Goal: Task Accomplishment & Management: Manage account settings

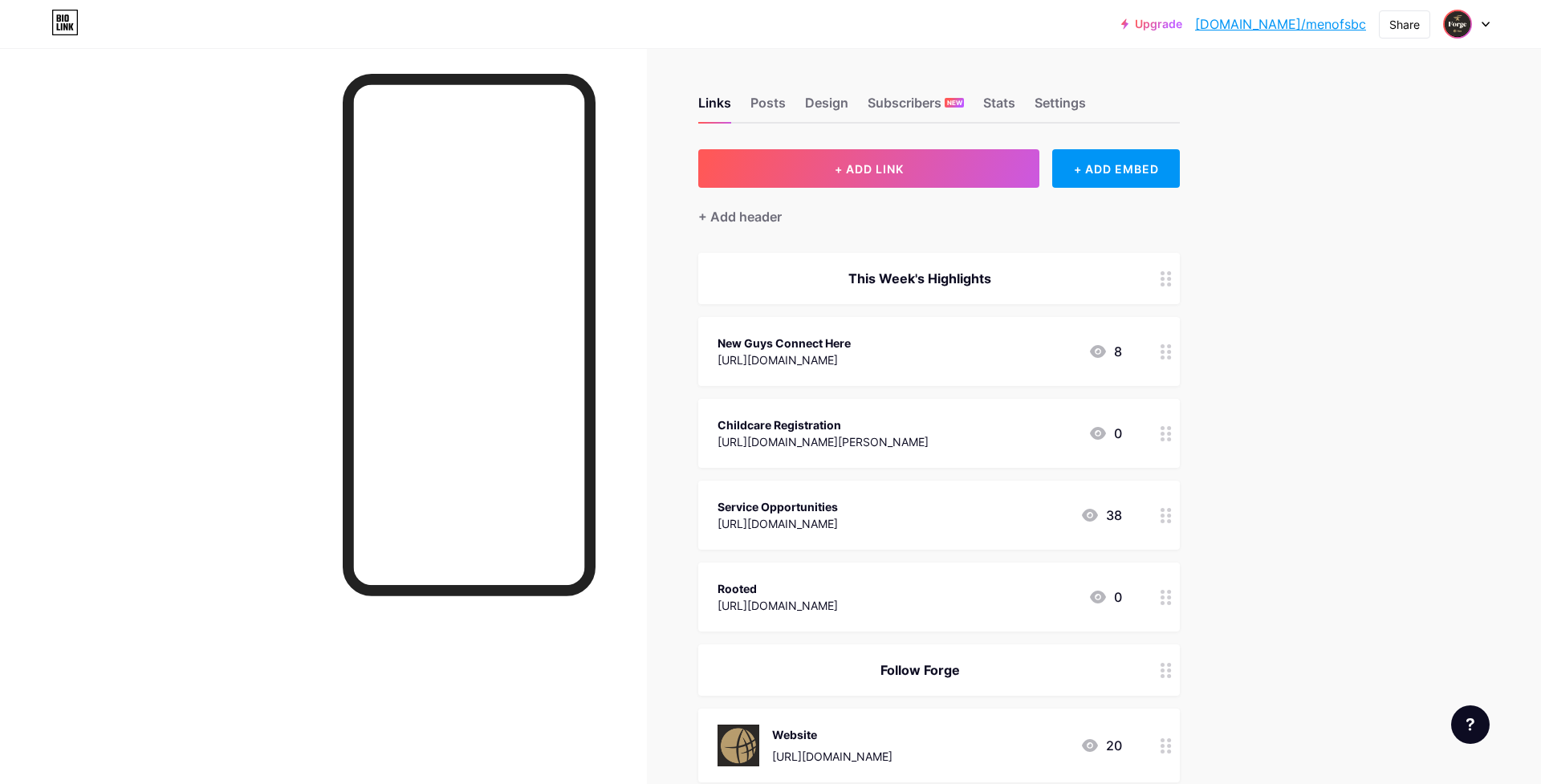
click at [1466, 24] on img at bounding box center [1457, 24] width 25 height 25
click at [1335, 224] on li "Logout" at bounding box center [1390, 225] width 199 height 44
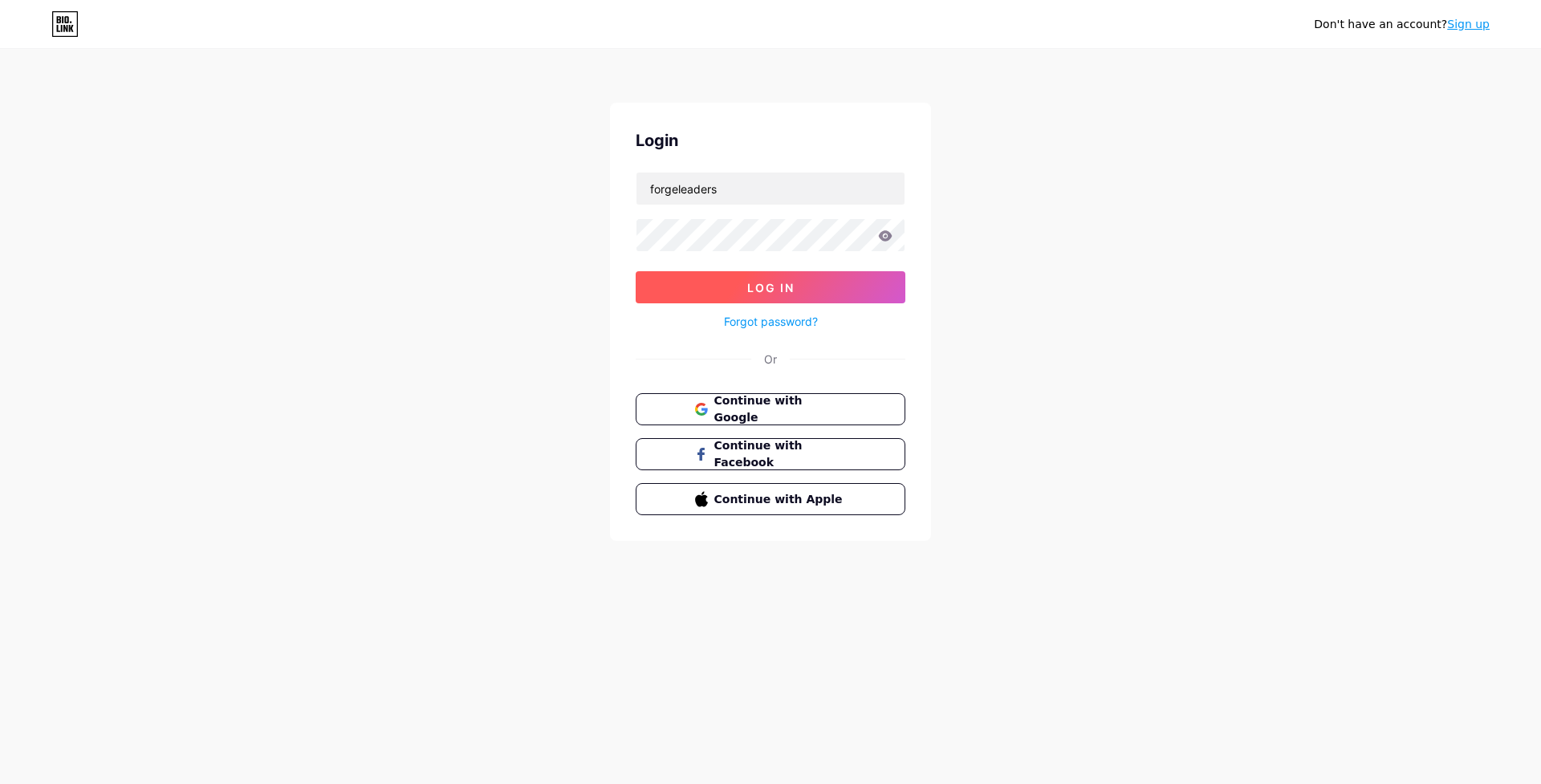
type input "forgeleaders"
click at [808, 280] on button "Log In" at bounding box center [770, 287] width 270 height 32
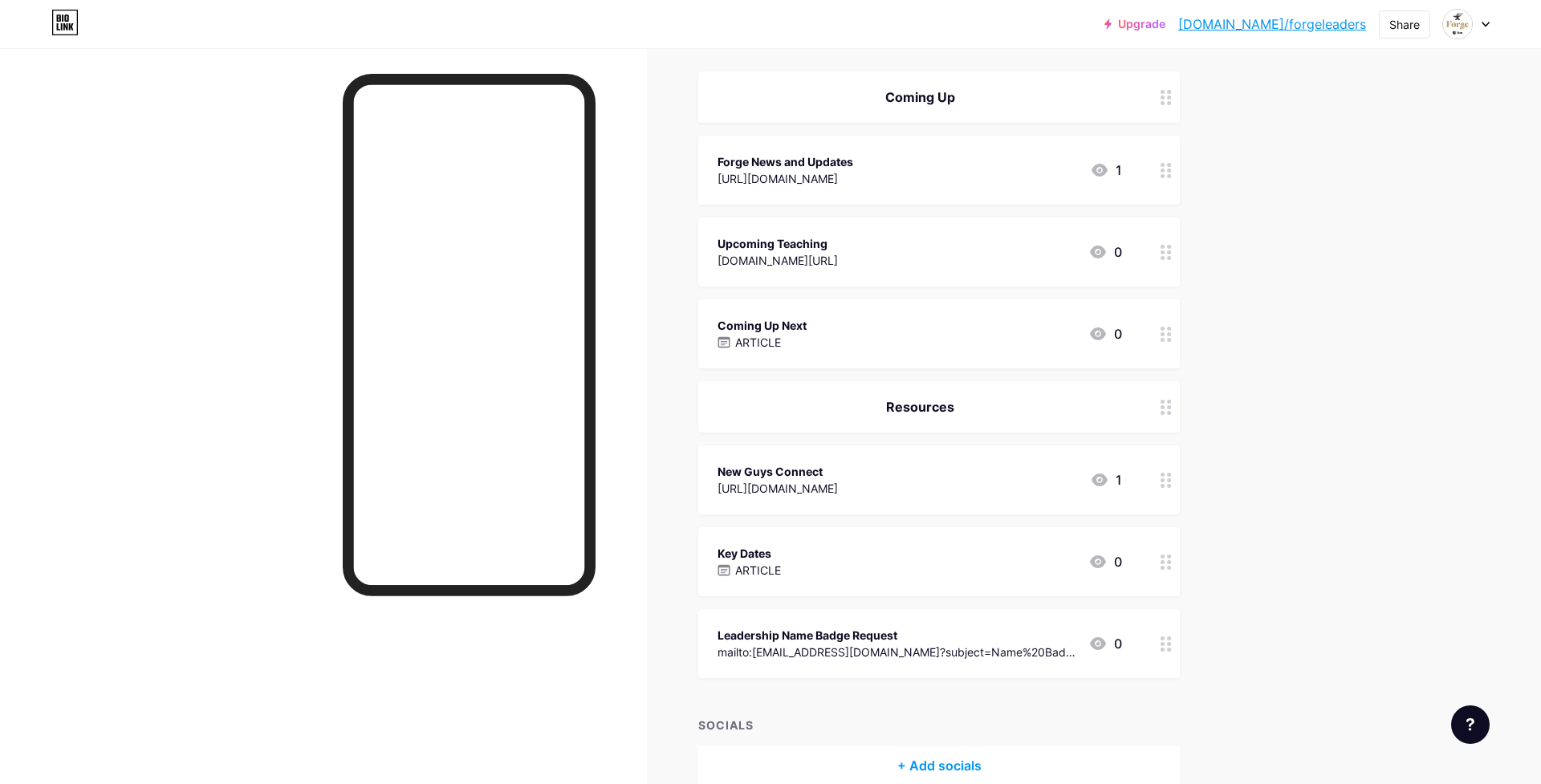
scroll to position [182, 0]
click at [856, 645] on div "mailto:[EMAIL_ADDRESS][DOMAIN_NAME]?subject=Name%20Badge%20Request&body=Please%…" at bounding box center [896, 651] width 358 height 17
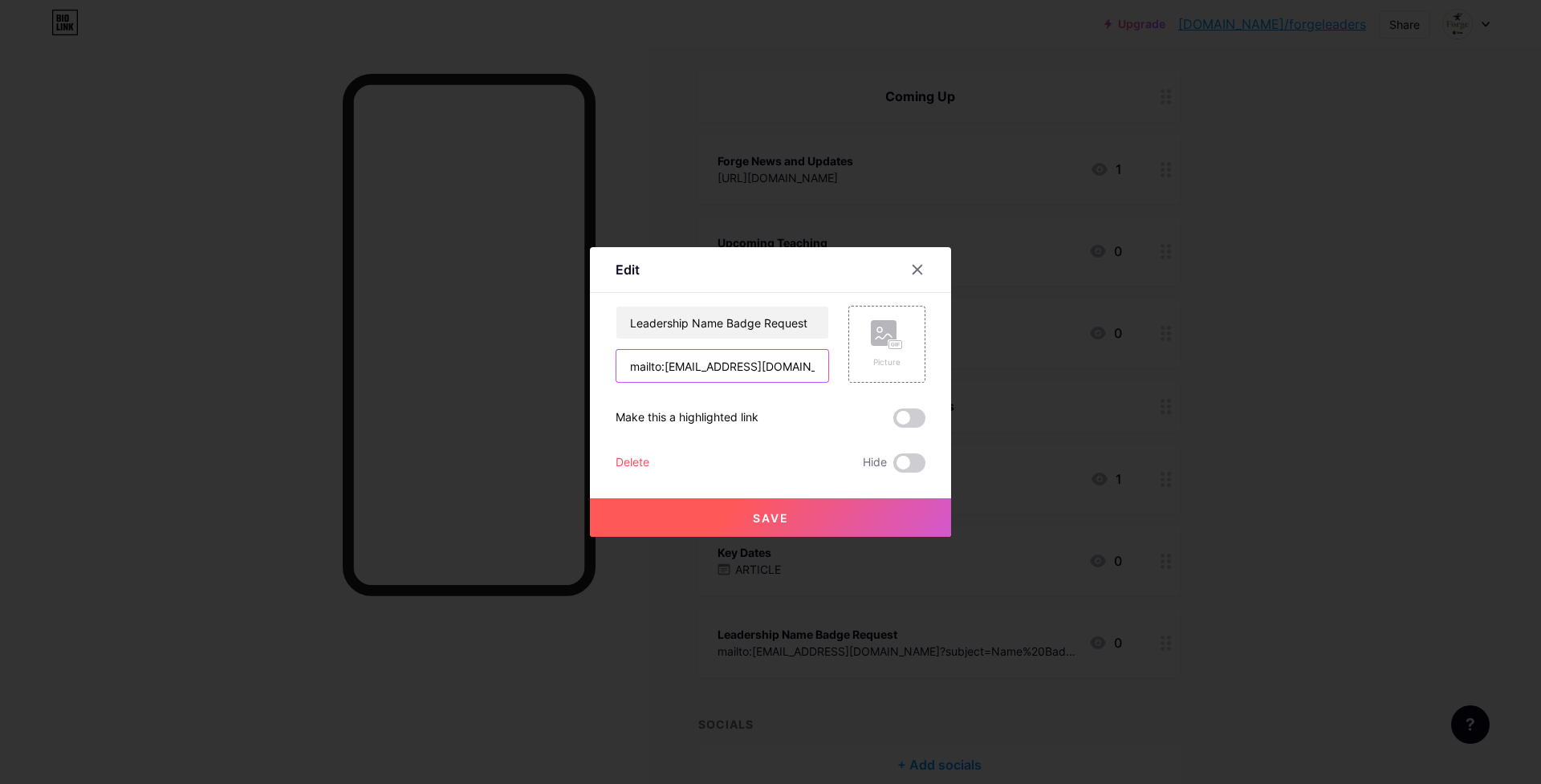
click at [726, 371] on input "mailto:[EMAIL_ADDRESS][DOMAIN_NAME]?subject=Name%20Badge%20Request&body=Please%…" at bounding box center [723, 366] width 212 height 32
click at [621, 639] on div at bounding box center [770, 392] width 1541 height 784
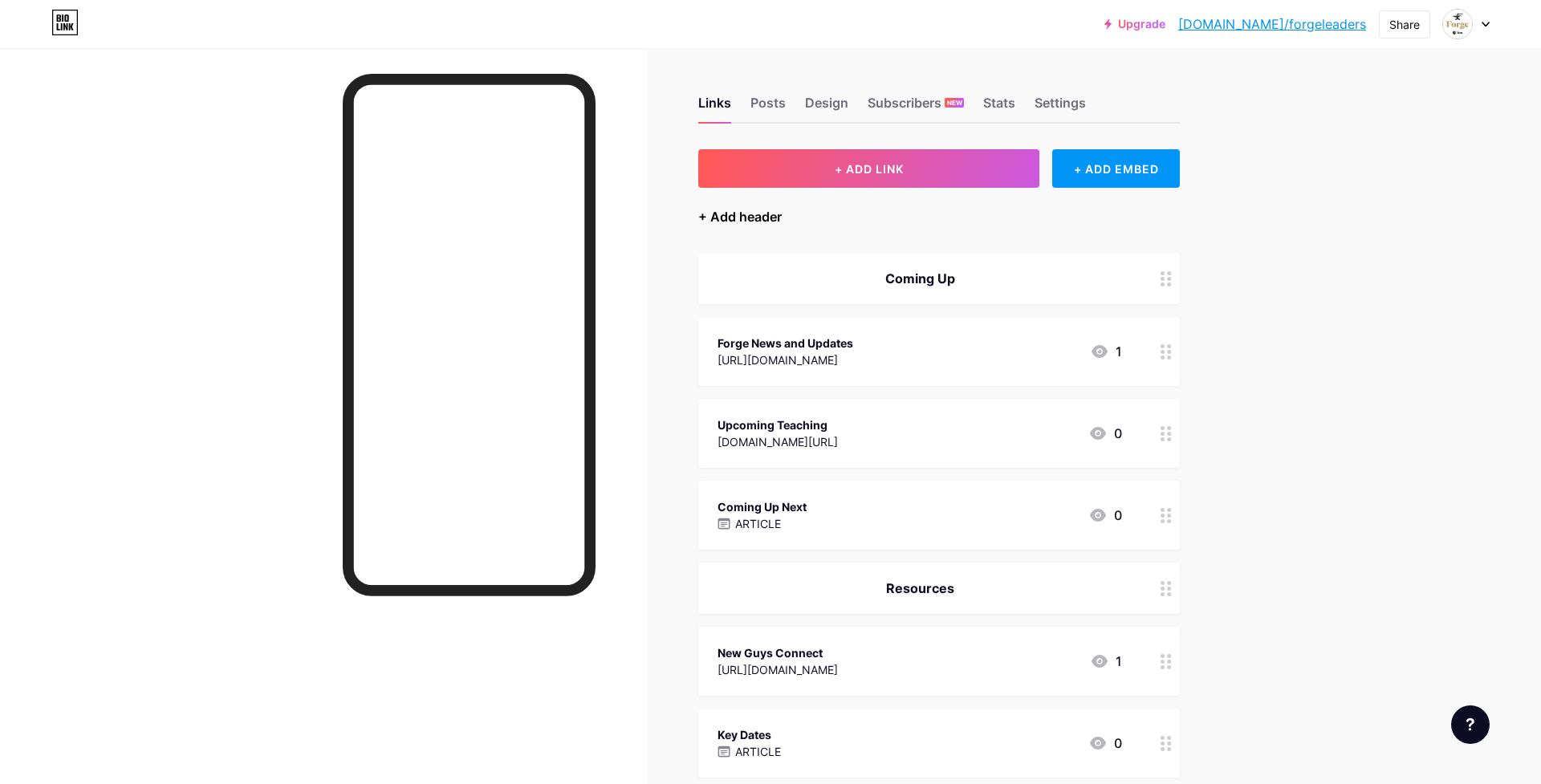
scroll to position [0, 0]
click at [829, 165] on button "+ ADD LINK" at bounding box center [868, 168] width 341 height 39
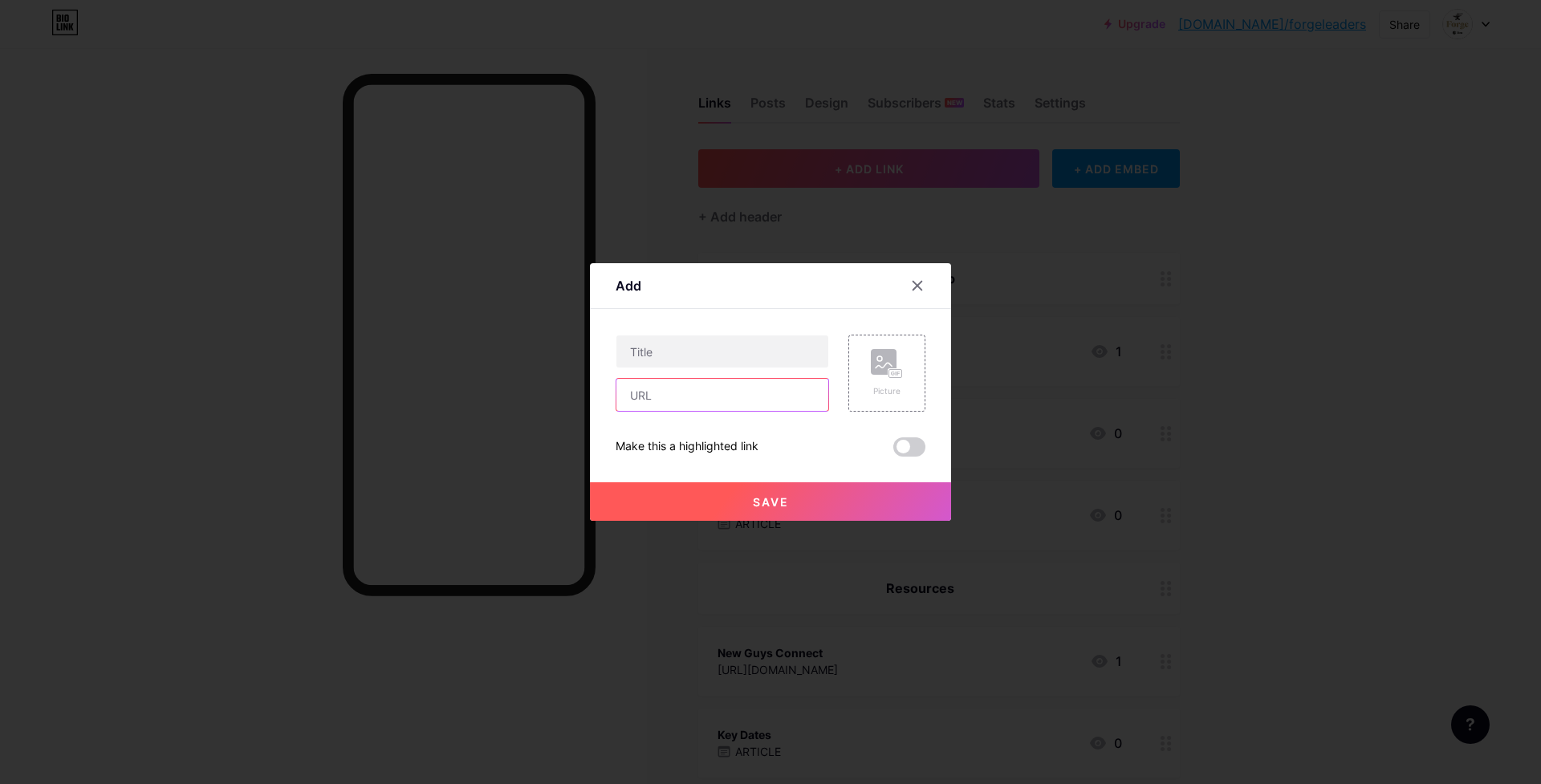
click at [671, 392] on input "text" at bounding box center [723, 394] width 212 height 32
paste input "mailto:[EMAIL_ADDRESS][DOMAIN_NAME]?subject=Leader%20Resource%20Feedback&body=P…"
type input "mailto:[EMAIL_ADDRESS][DOMAIN_NAME]?subject=Leader%20Resource%20Feedback&body=P…"
click at [694, 347] on input "text" at bounding box center [723, 351] width 212 height 32
type input "Share Feedback"
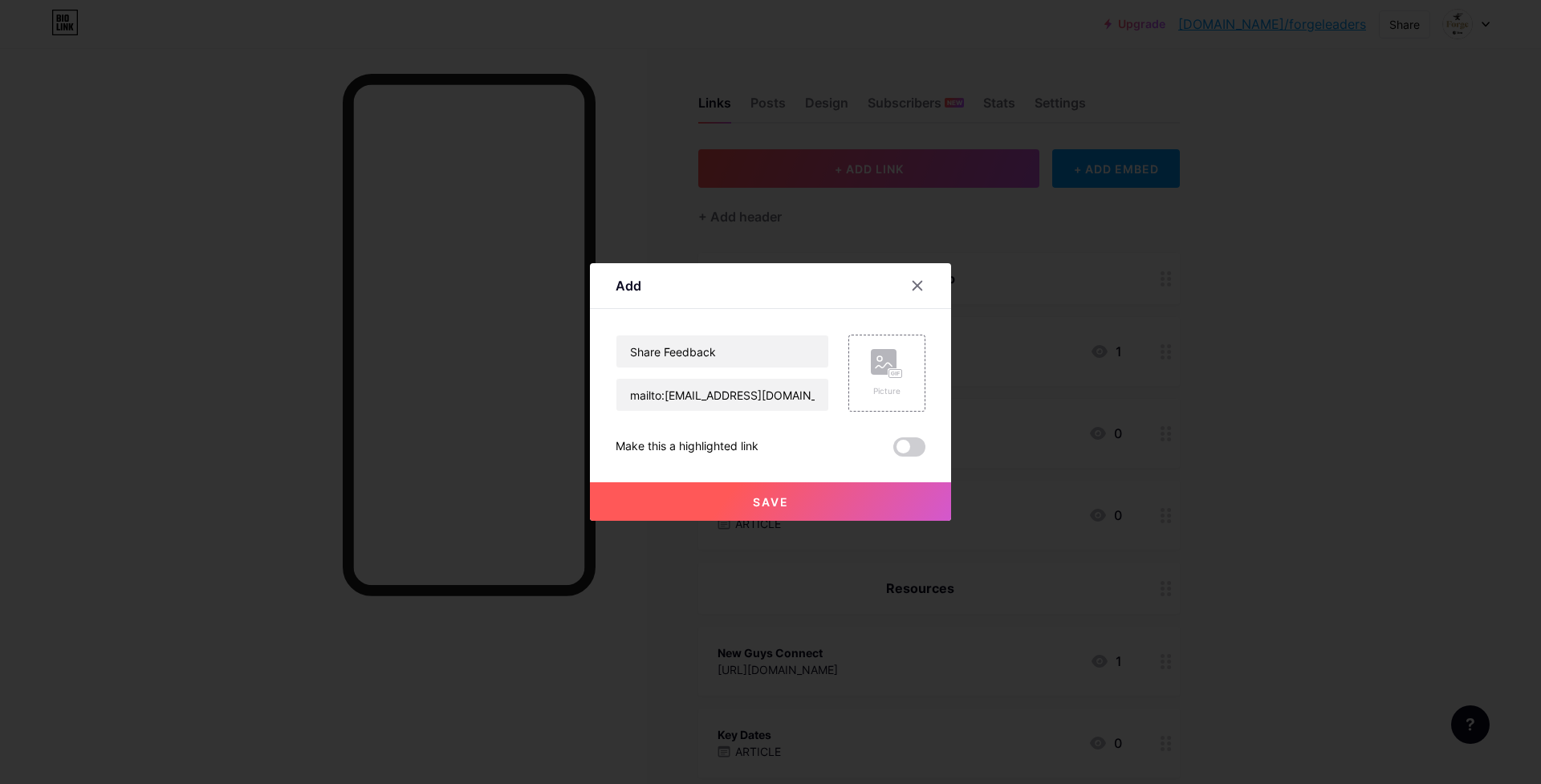
click at [774, 500] on span "Save" at bounding box center [771, 501] width 36 height 14
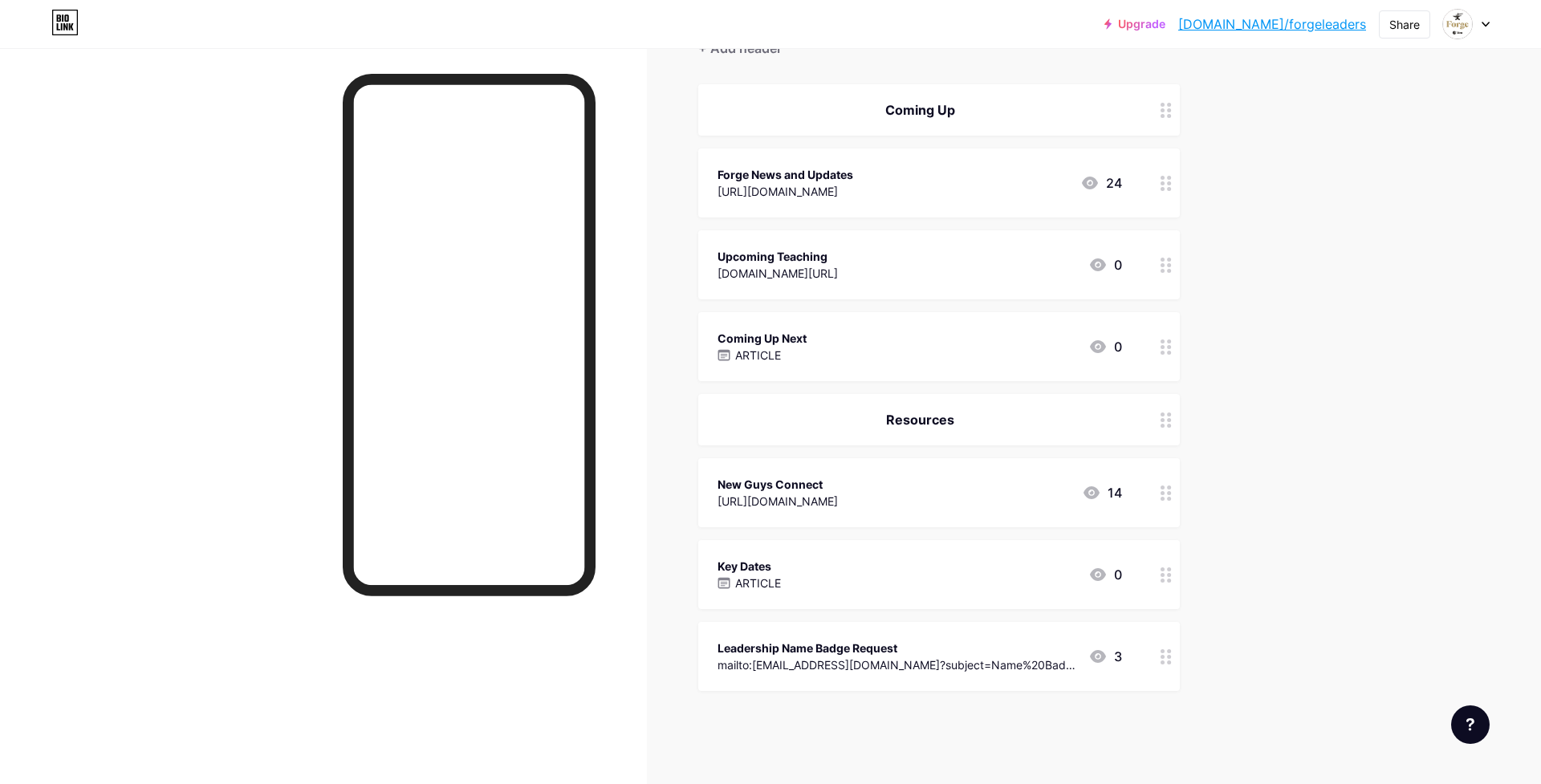
scroll to position [185, 0]
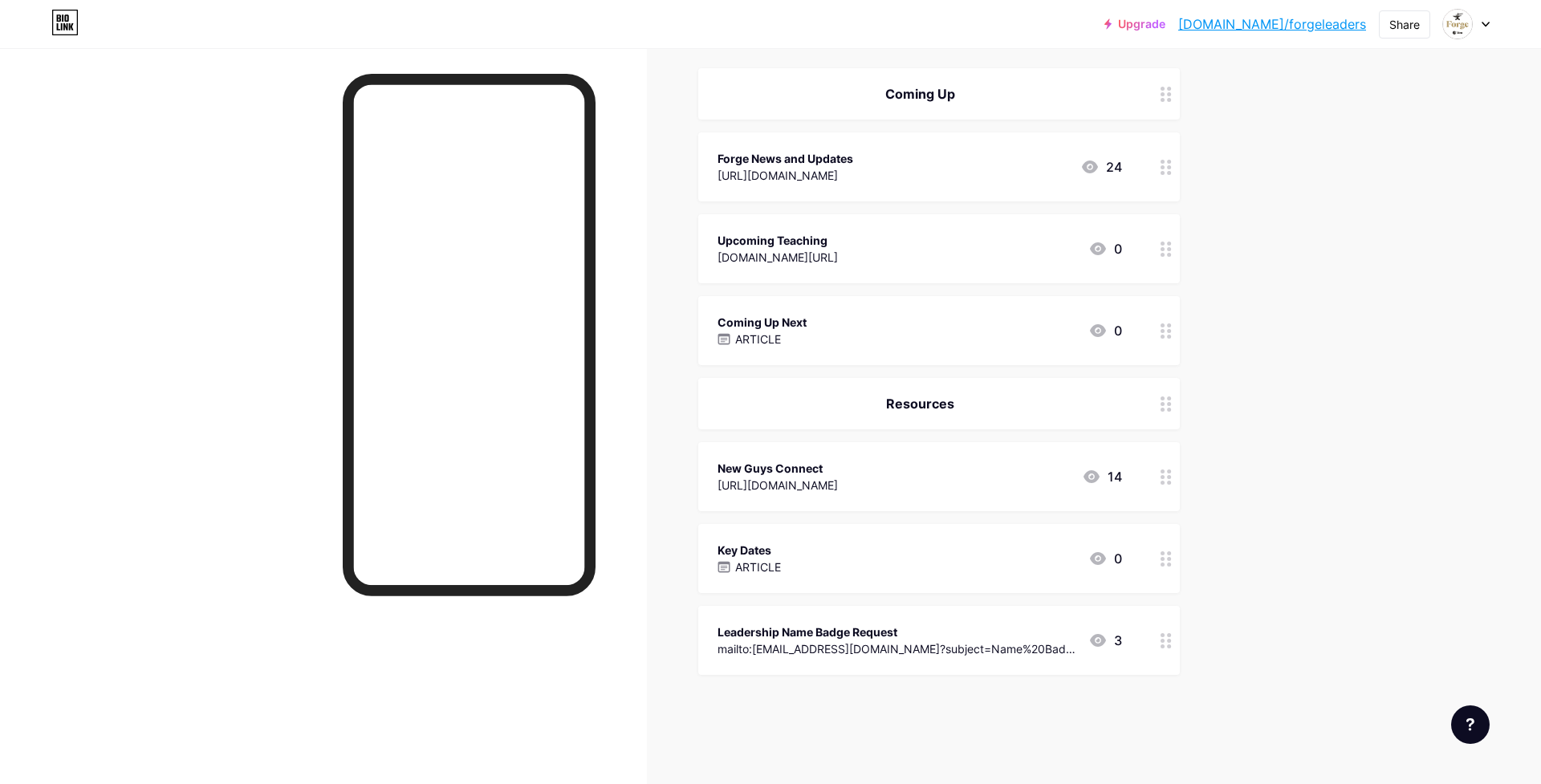
drag, startPoint x: 1171, startPoint y: 283, endPoint x: 1170, endPoint y: 701, distance: 418.0
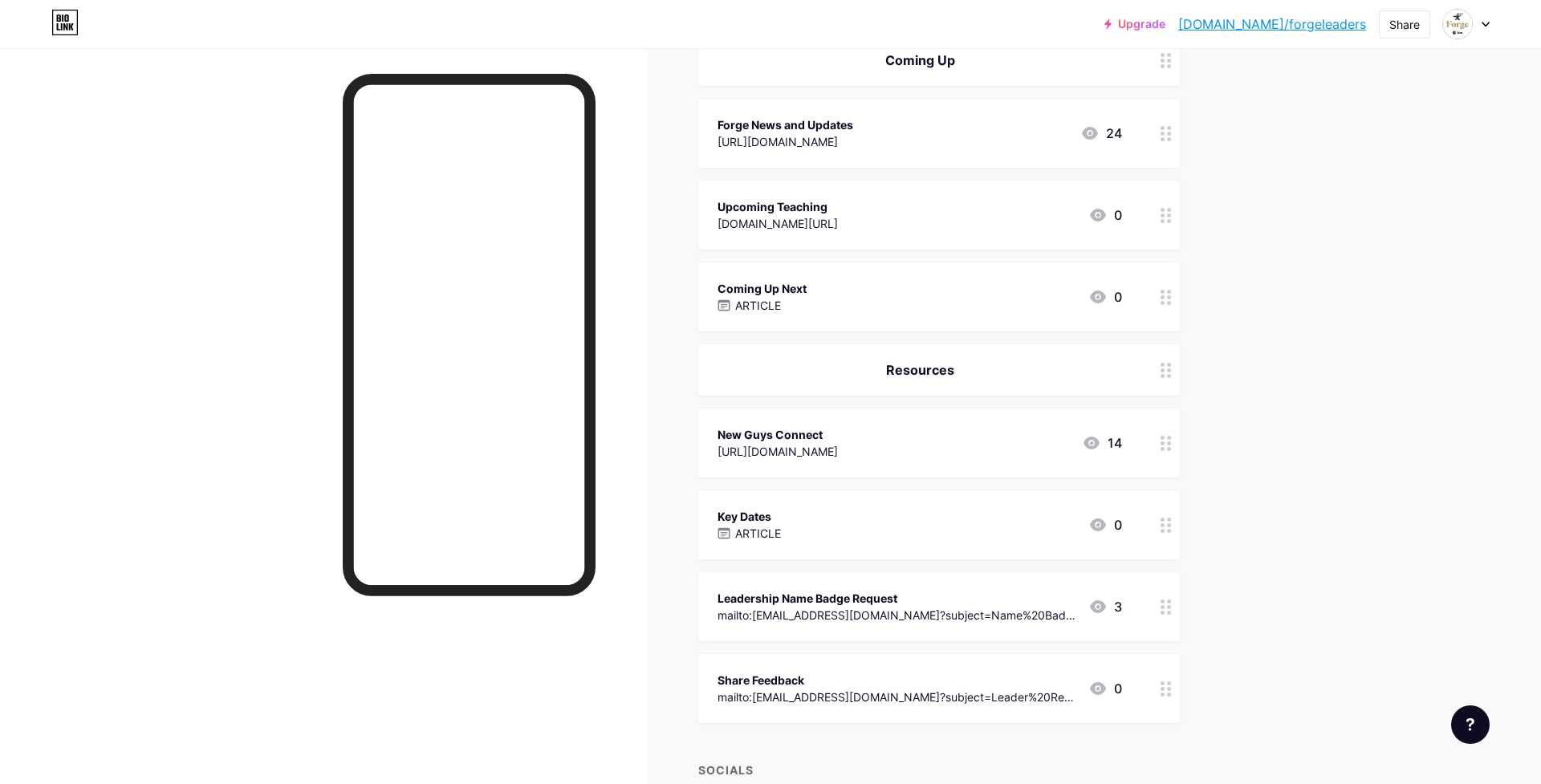
scroll to position [209, 0]
